Goal: Check status: Check status

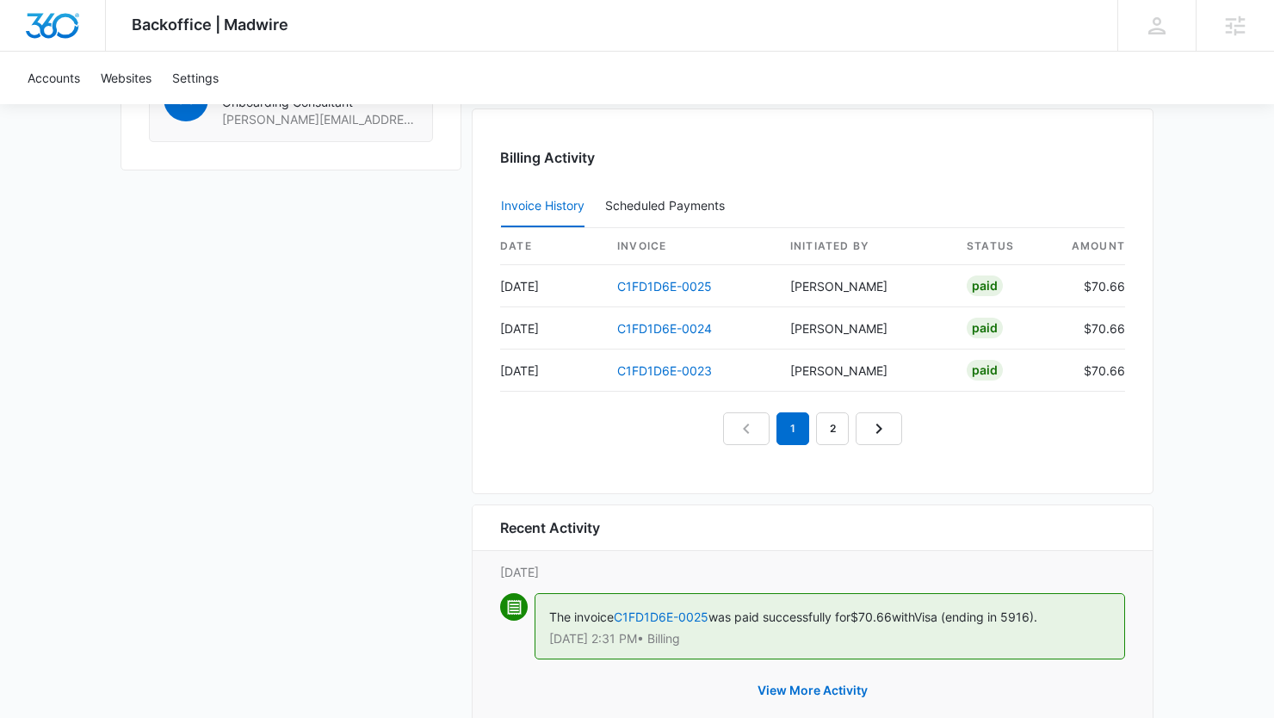
scroll to position [1734, 0]
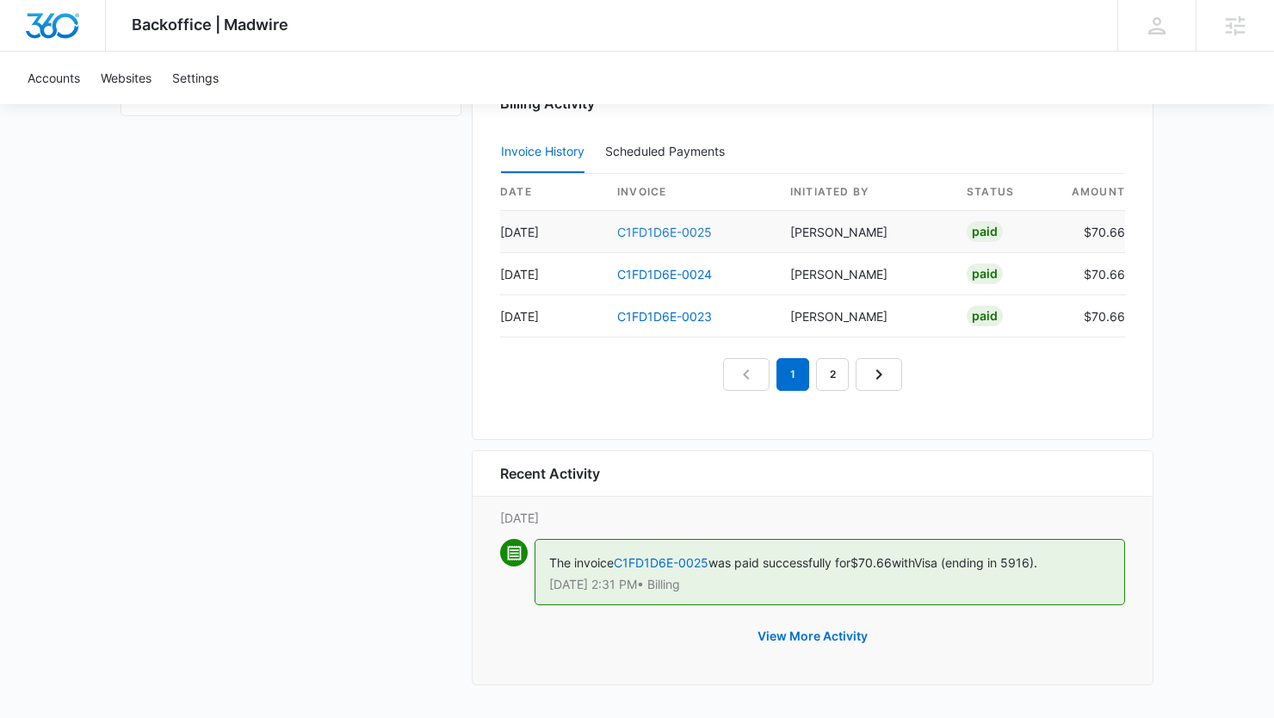
click at [653, 230] on link "C1FD1D6E-0025" at bounding box center [664, 232] width 95 height 15
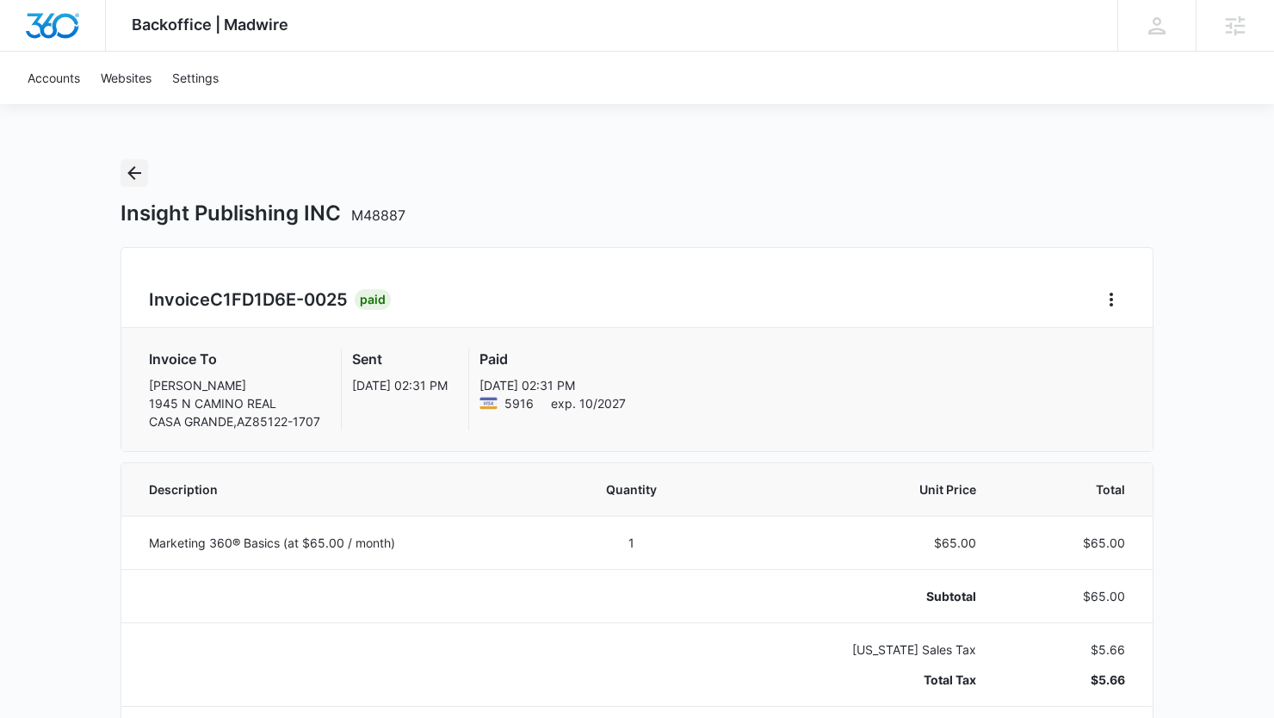
click at [133, 176] on icon "Back" at bounding box center [134, 173] width 14 height 14
